Goal: Find specific page/section: Find specific page/section

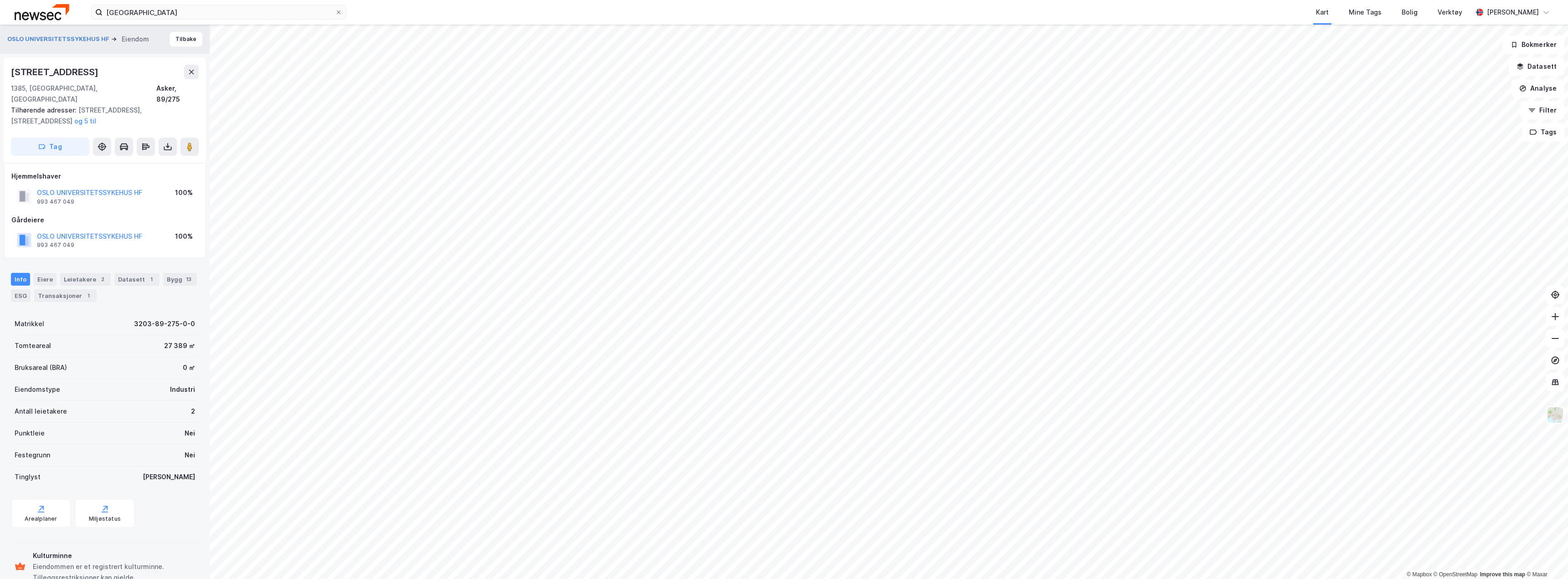
scroll to position [2, 0]
click at [47, 66] on div "[STREET_ADDRESS]" at bounding box center [55, 70] width 89 height 14
click at [58, 66] on div "[STREET_ADDRESS]" at bounding box center [55, 70] width 89 height 14
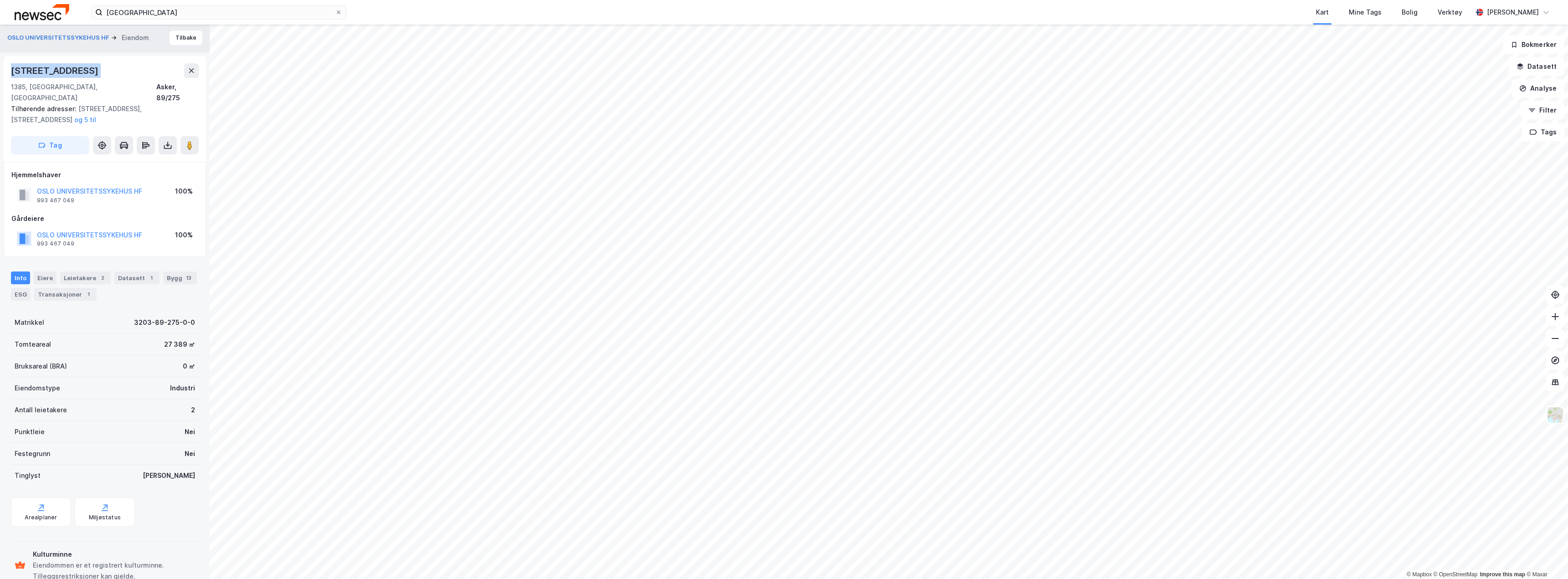
click at [58, 67] on div "[STREET_ADDRESS]" at bounding box center [55, 70] width 89 height 14
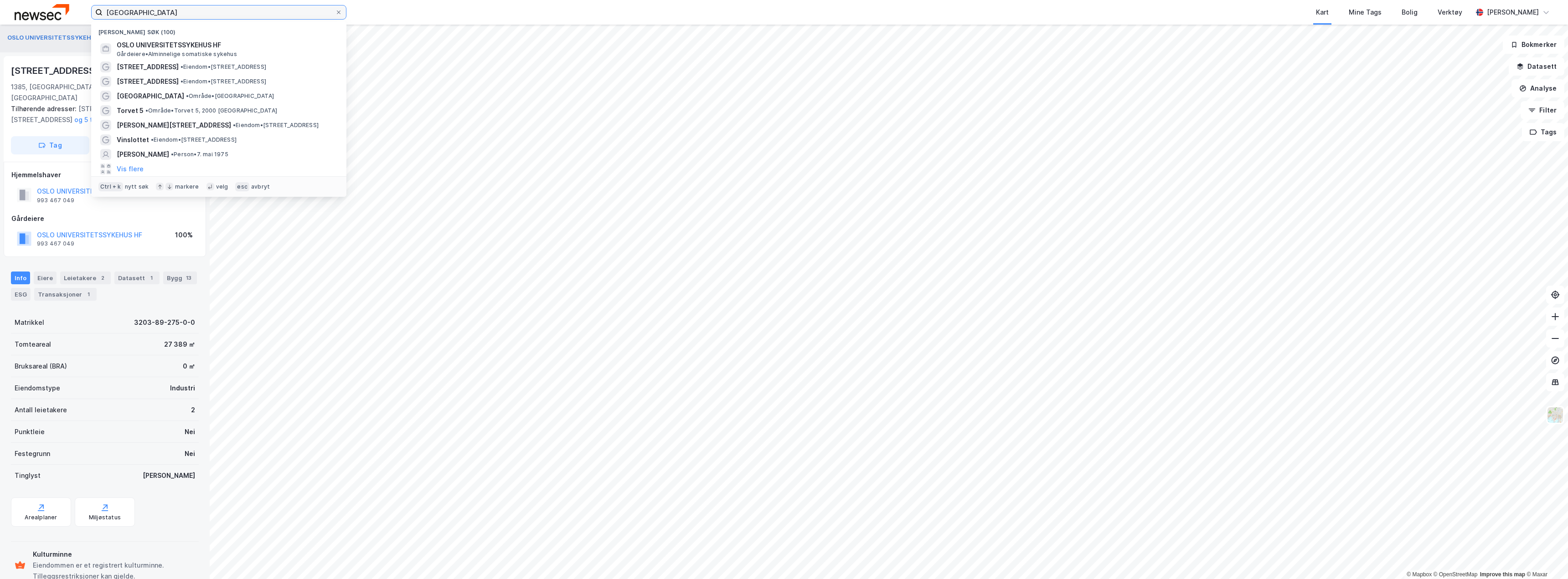
drag, startPoint x: 188, startPoint y: 13, endPoint x: 69, endPoint y: 17, distance: 119.1
click at [75, 17] on div "oslo univ Nylige søk (100) OSLO UNIVERSITETSSYKEHUS HF Gårdeiere • Alminnelige …" at bounding box center [784, 12] width 1568 height 25
paste input "Sognsvannsveien 53–67"
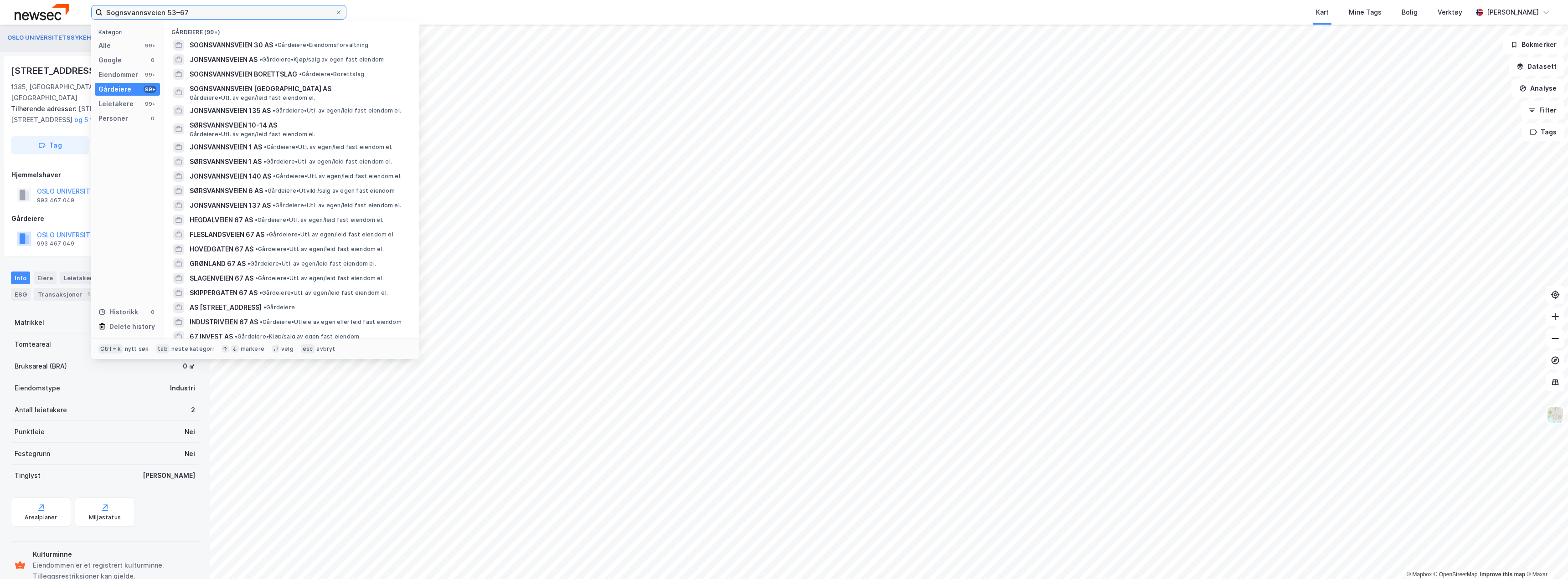
type input "Sognsvannsveien 53–67"
click at [114, 36] on div "Kategori Alle 99+ Google 0 Eiendommer 99+ Gårdeiere 99+ Leietakere 99+ Personer…" at bounding box center [127, 180] width 73 height 317
click at [112, 39] on div "Kategori Alle 99+ Google 0 Eiendommer 99+ Gårdeiere 99+ Leietakere 99+ Personer…" at bounding box center [127, 180] width 73 height 317
click at [110, 44] on div "Alle 99+" at bounding box center [127, 46] width 65 height 13
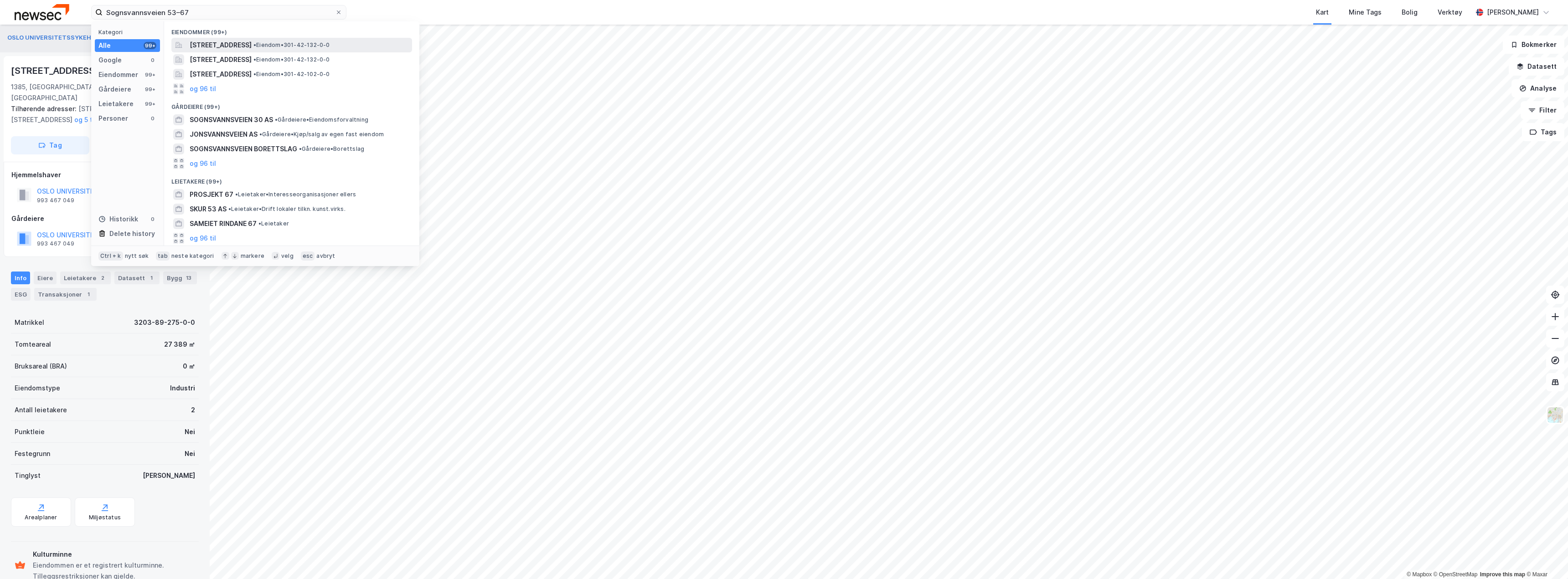
click at [252, 44] on span "[STREET_ADDRESS]" at bounding box center [221, 45] width 62 height 11
